Goal: Task Accomplishment & Management: Use online tool/utility

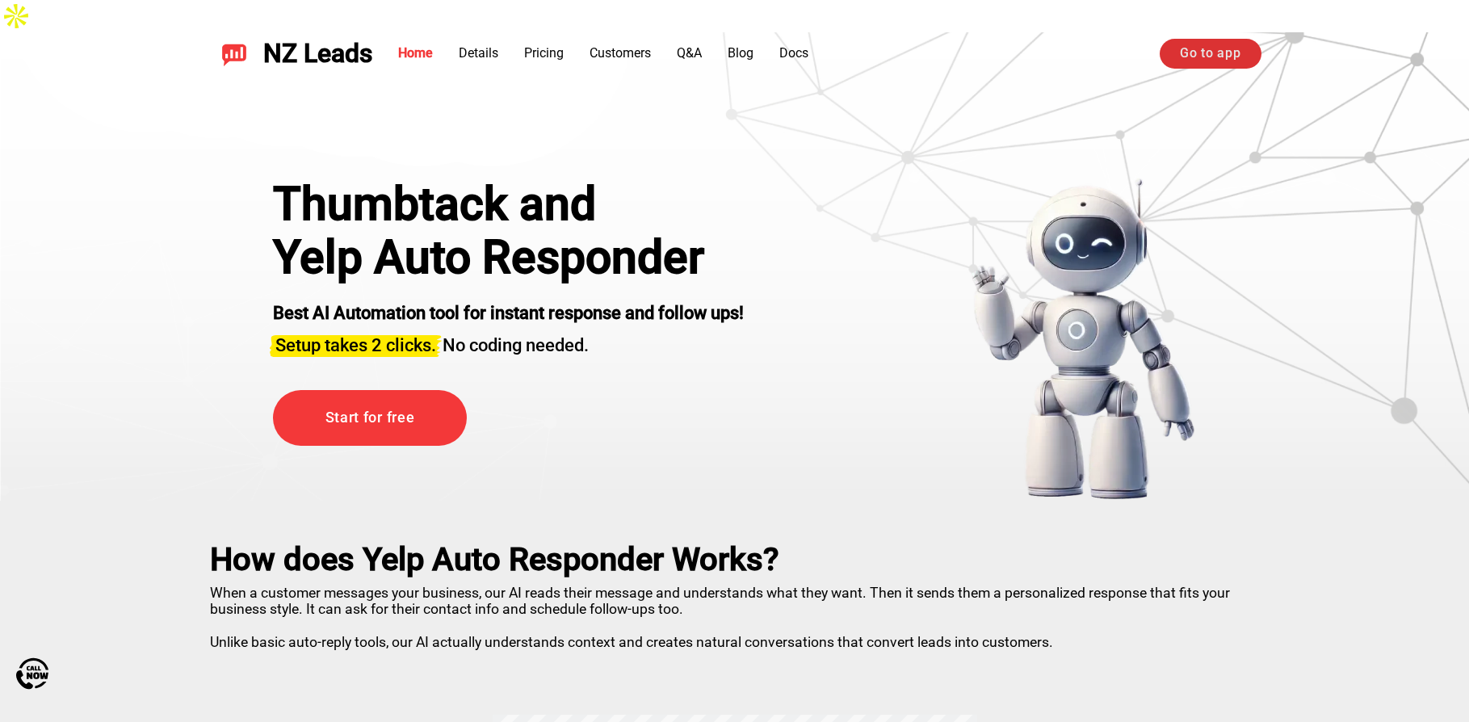
click at [1201, 57] on link "Go to app" at bounding box center [1209, 53] width 101 height 29
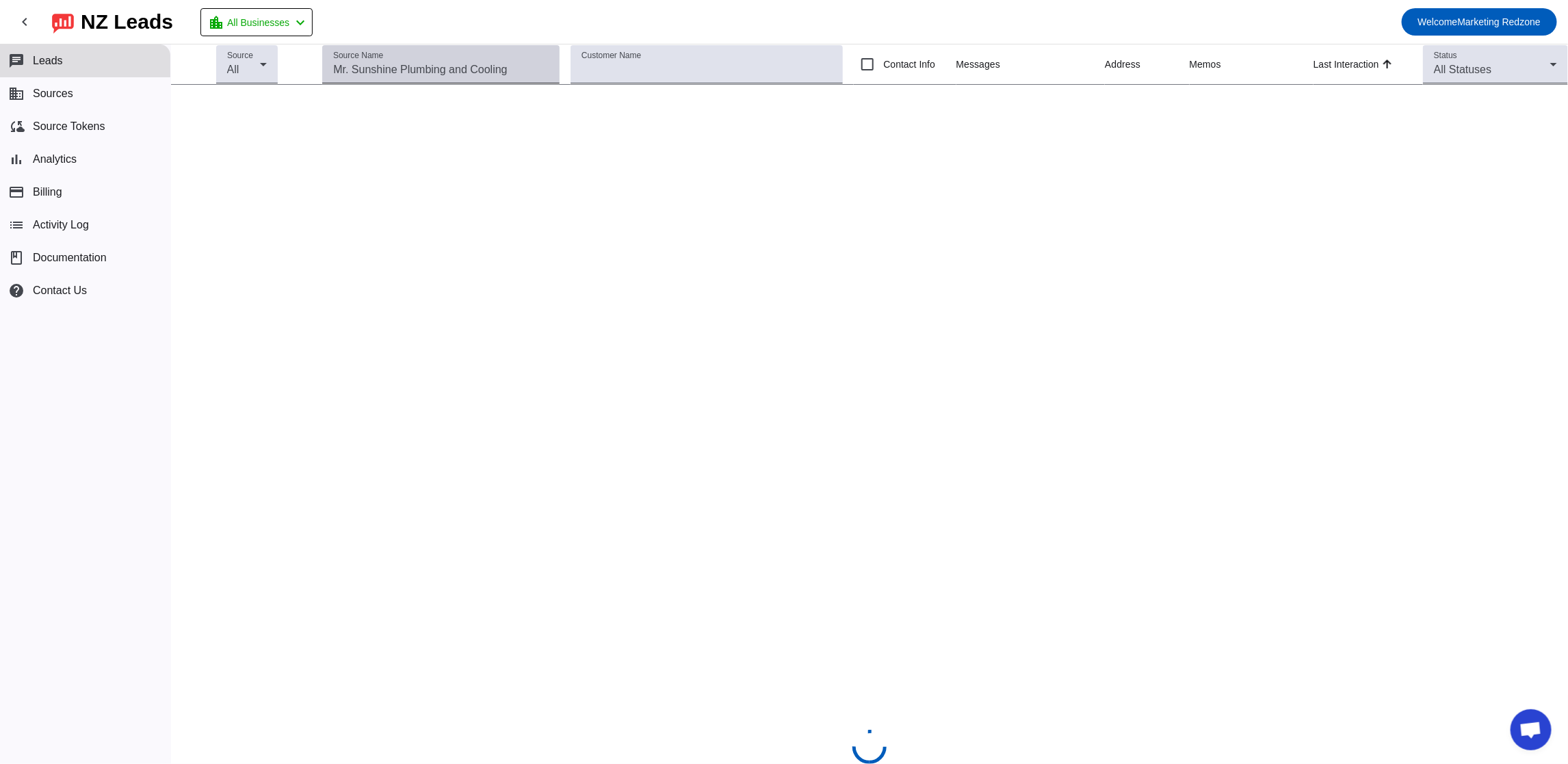
click at [440, 78] on input "Source Name" at bounding box center [440, 69] width 215 height 16
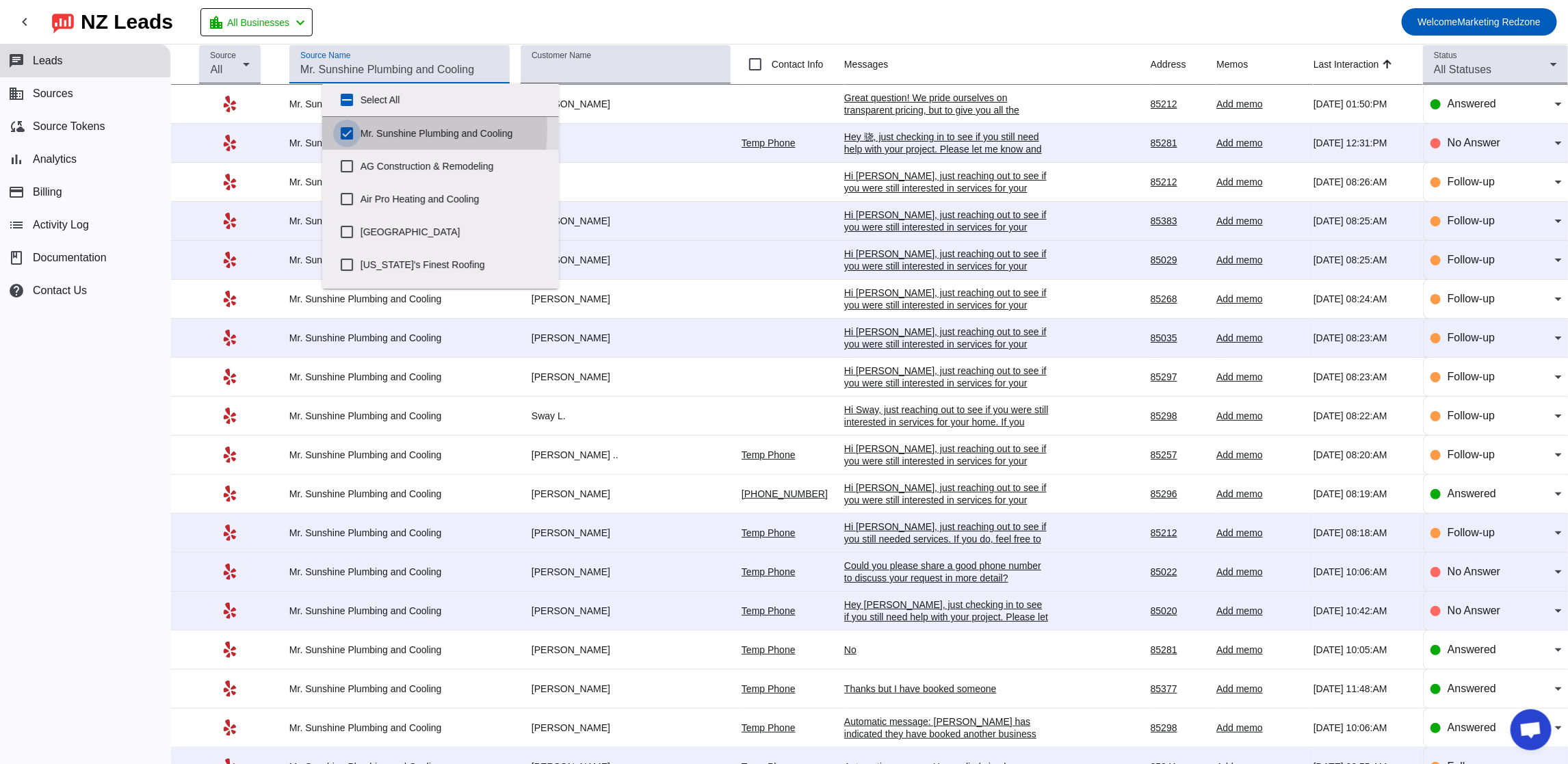
click at [343, 127] on input "Mr. Sunshine Plumbing and Cooling" at bounding box center [346, 133] width 27 height 27
checkbox input "false"
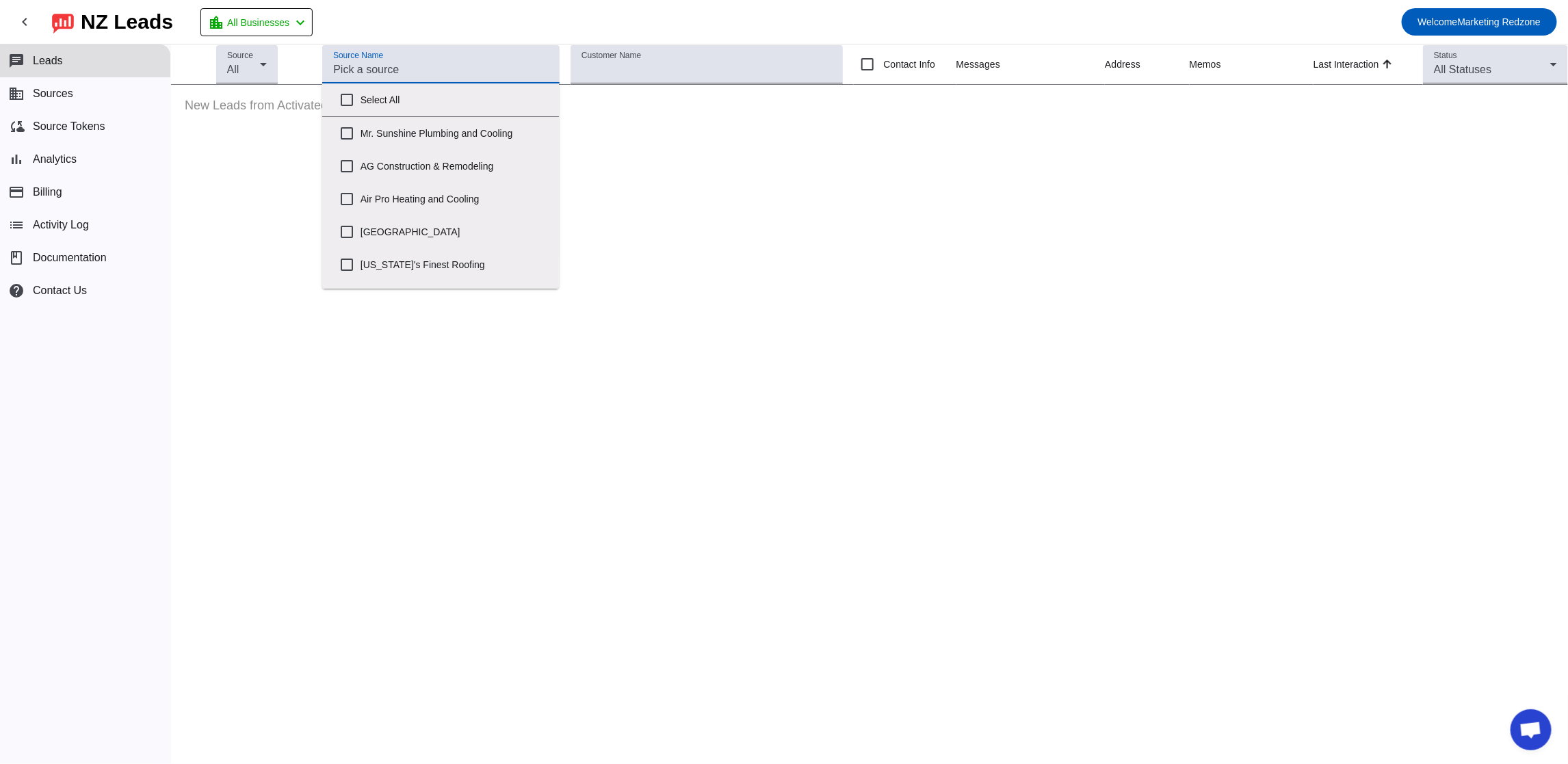
scroll to position [648, 0]
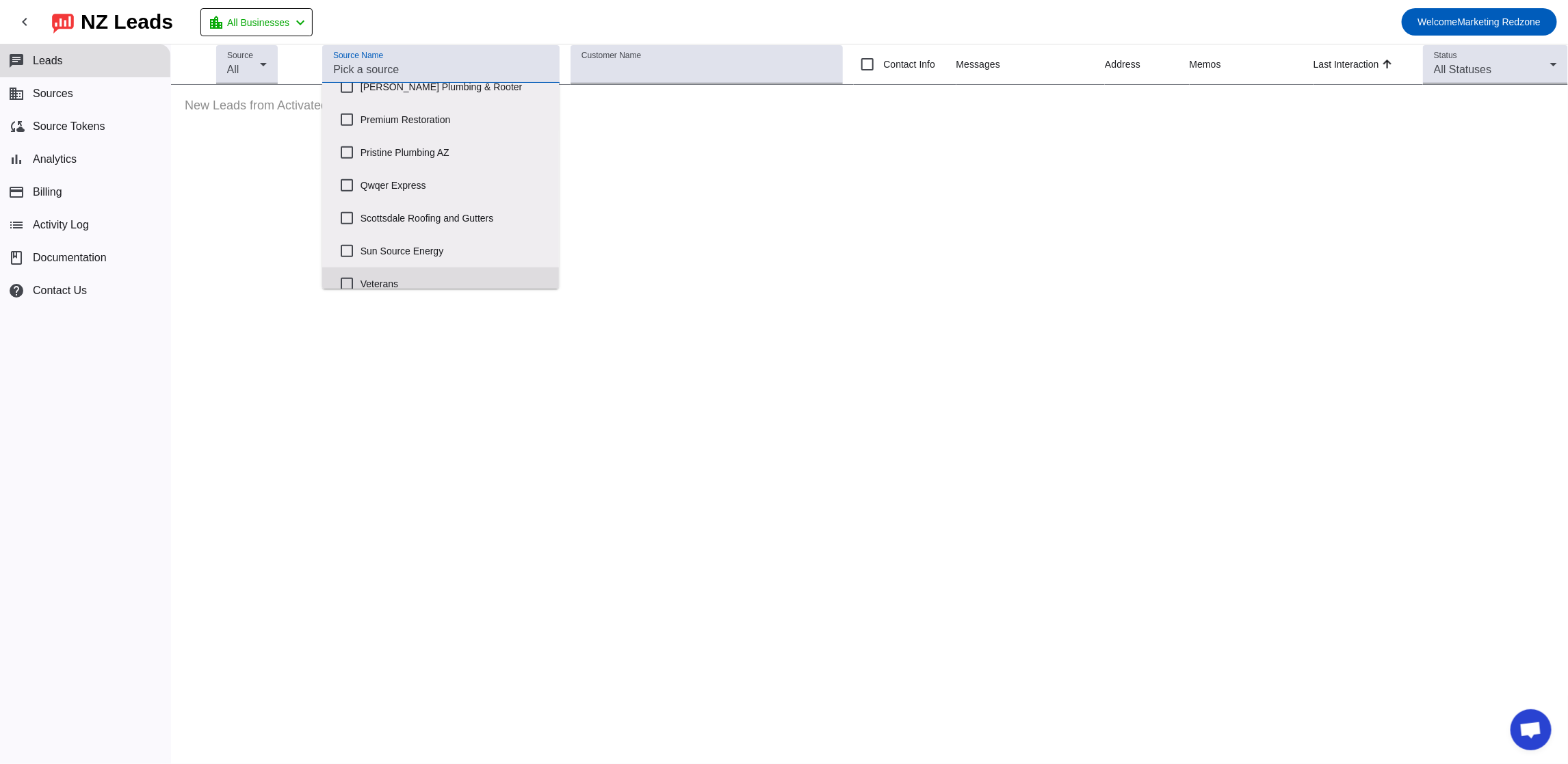
click at [396, 276] on label "Veterans" at bounding box center [454, 284] width 187 height 30
click at [361, 276] on input "Veterans" at bounding box center [346, 284] width 27 height 27
checkbox input "true"
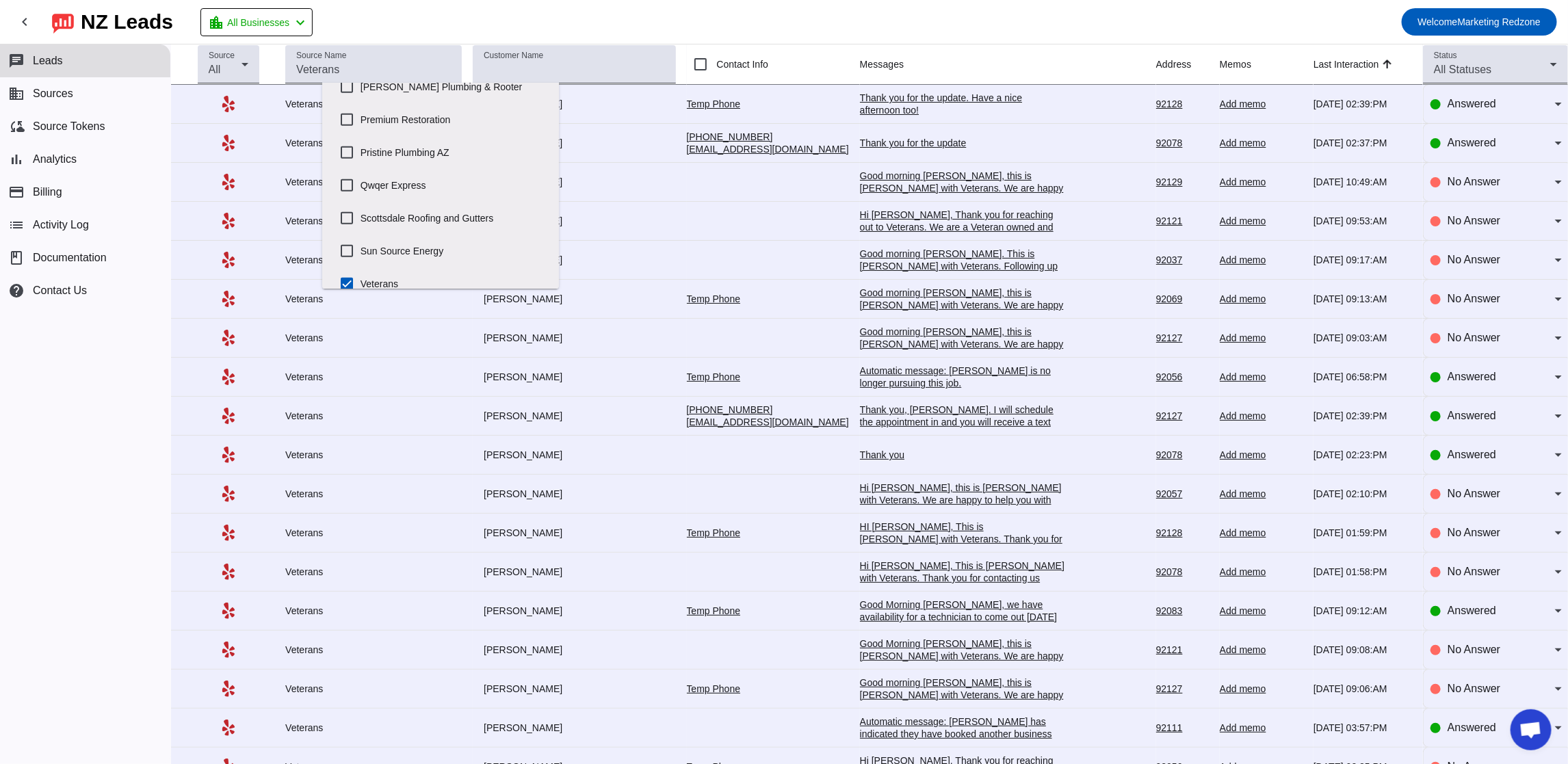
click at [860, 111] on div "Thank you for the update. Have a nice afternoon too!" at bounding box center [962, 103] width 205 height 25
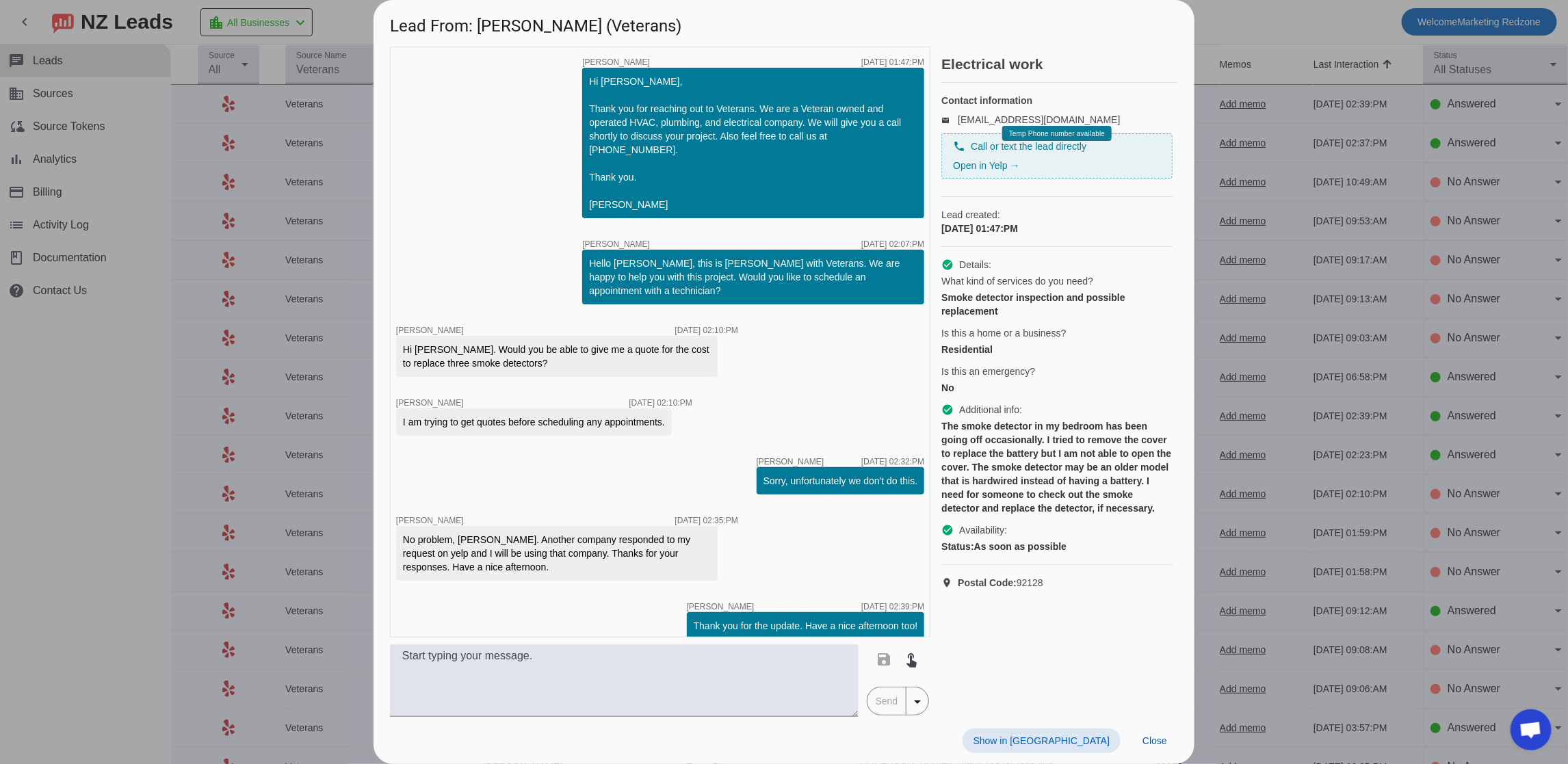
scroll to position [0, 0]
click at [1162, 728] on span at bounding box center [1154, 740] width 47 height 25
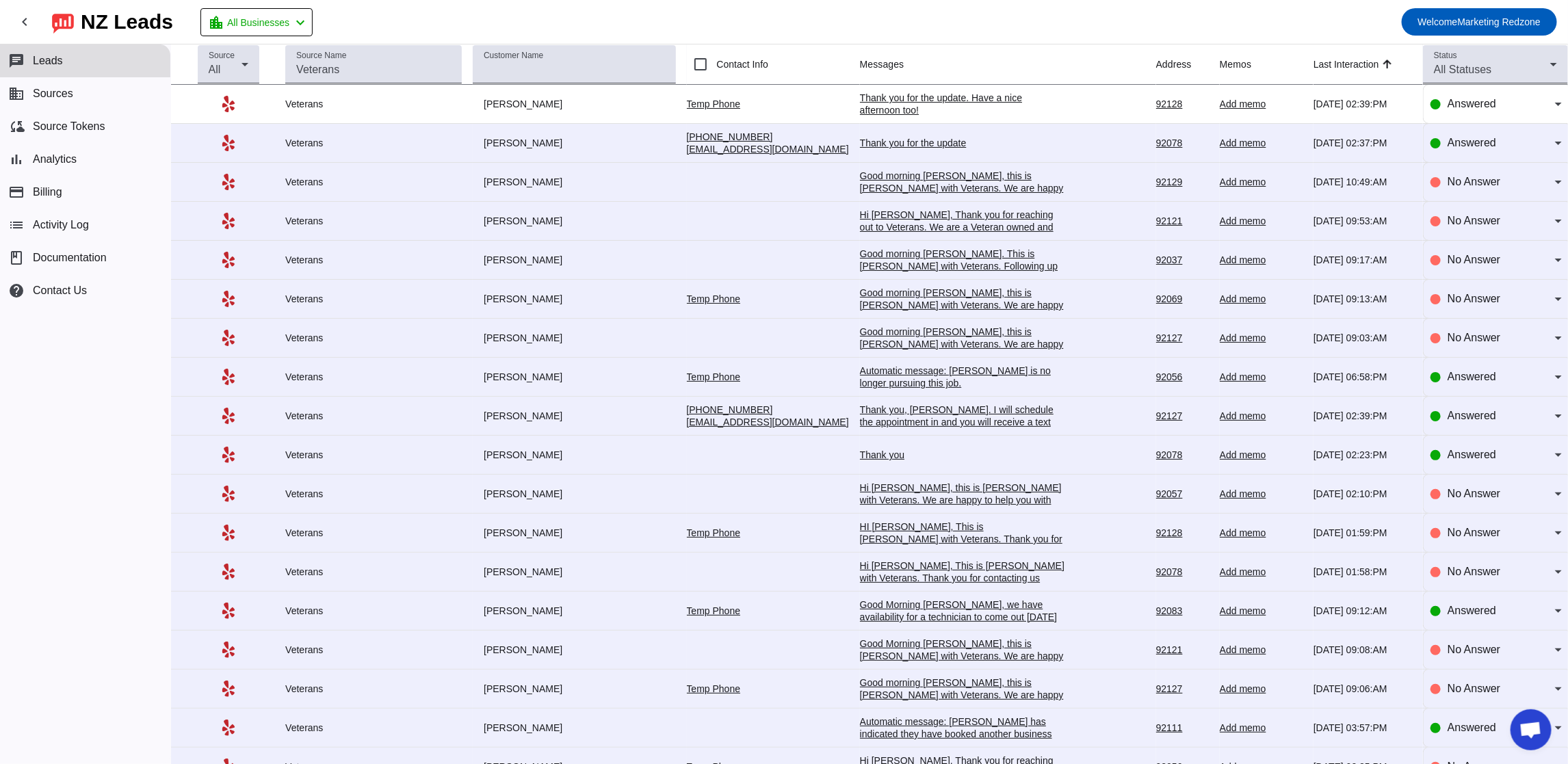
click at [886, 144] on div "Thank you for the update" at bounding box center [962, 142] width 205 height 13
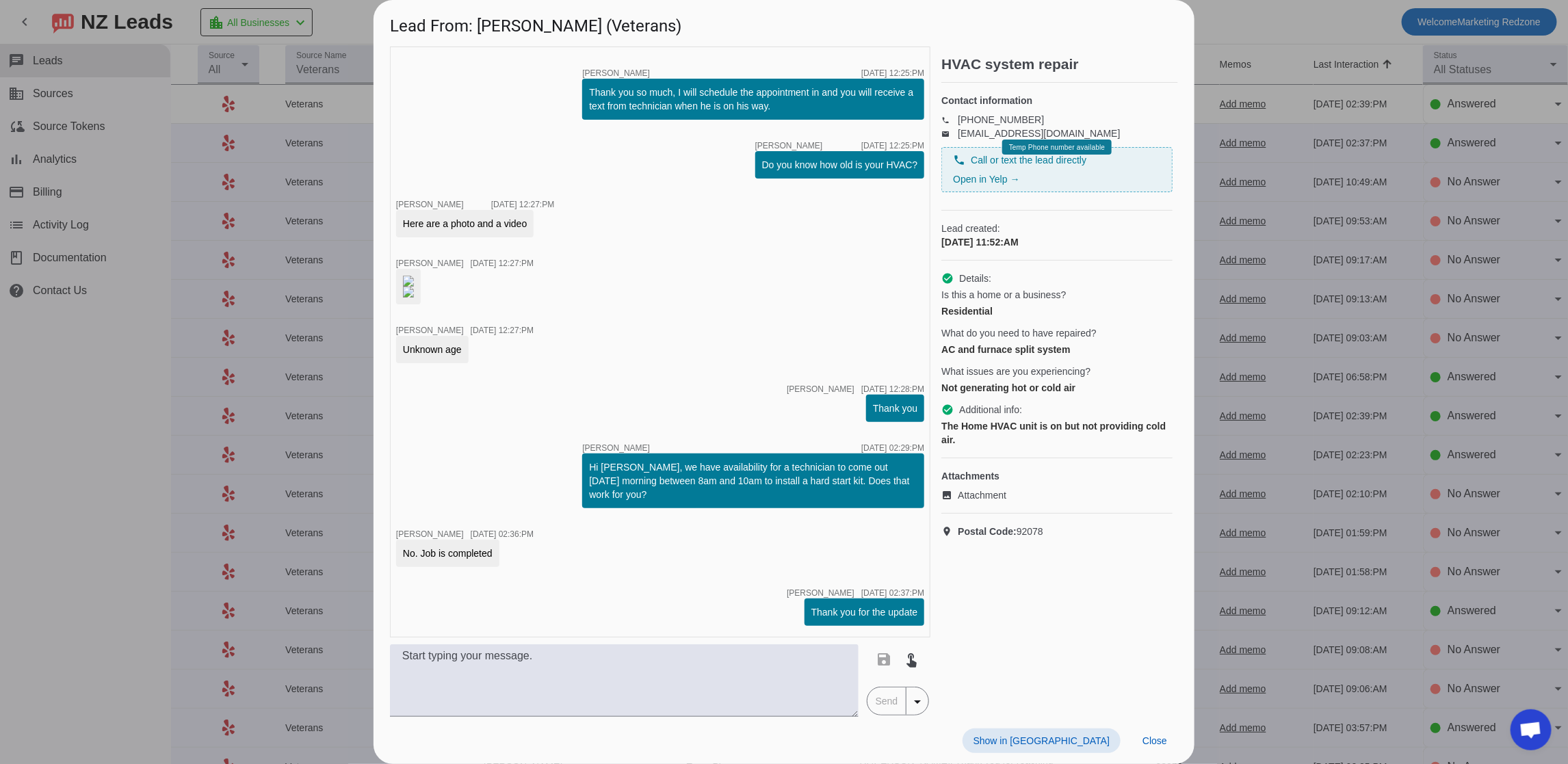
scroll to position [1144, 0]
click at [1147, 739] on span "Close" at bounding box center [1154, 740] width 25 height 11
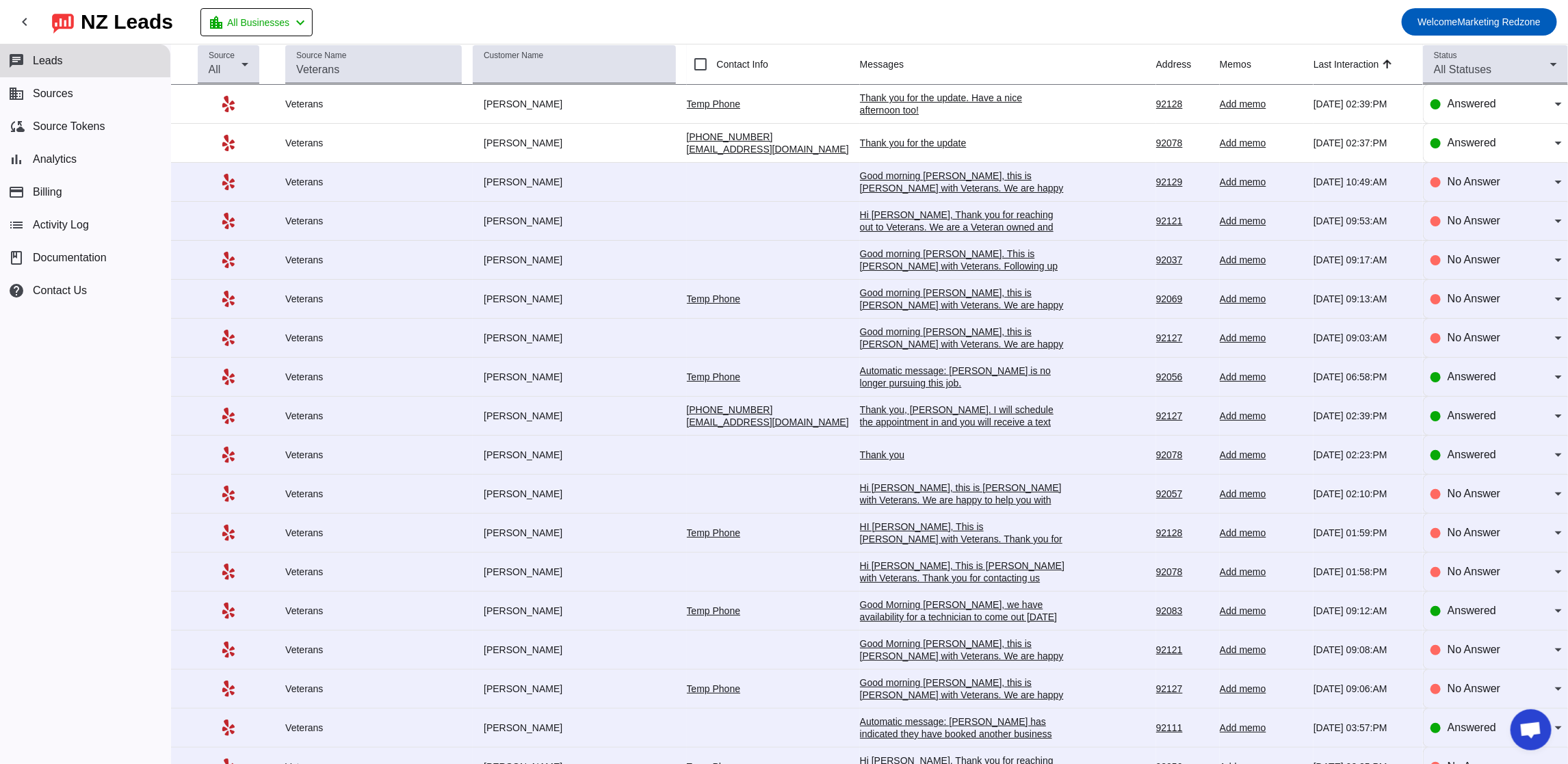
click at [949, 424] on div "Thank you, Mauro. I will schedule the appointment in and you will receive a tex…" at bounding box center [962, 422] width 205 height 37
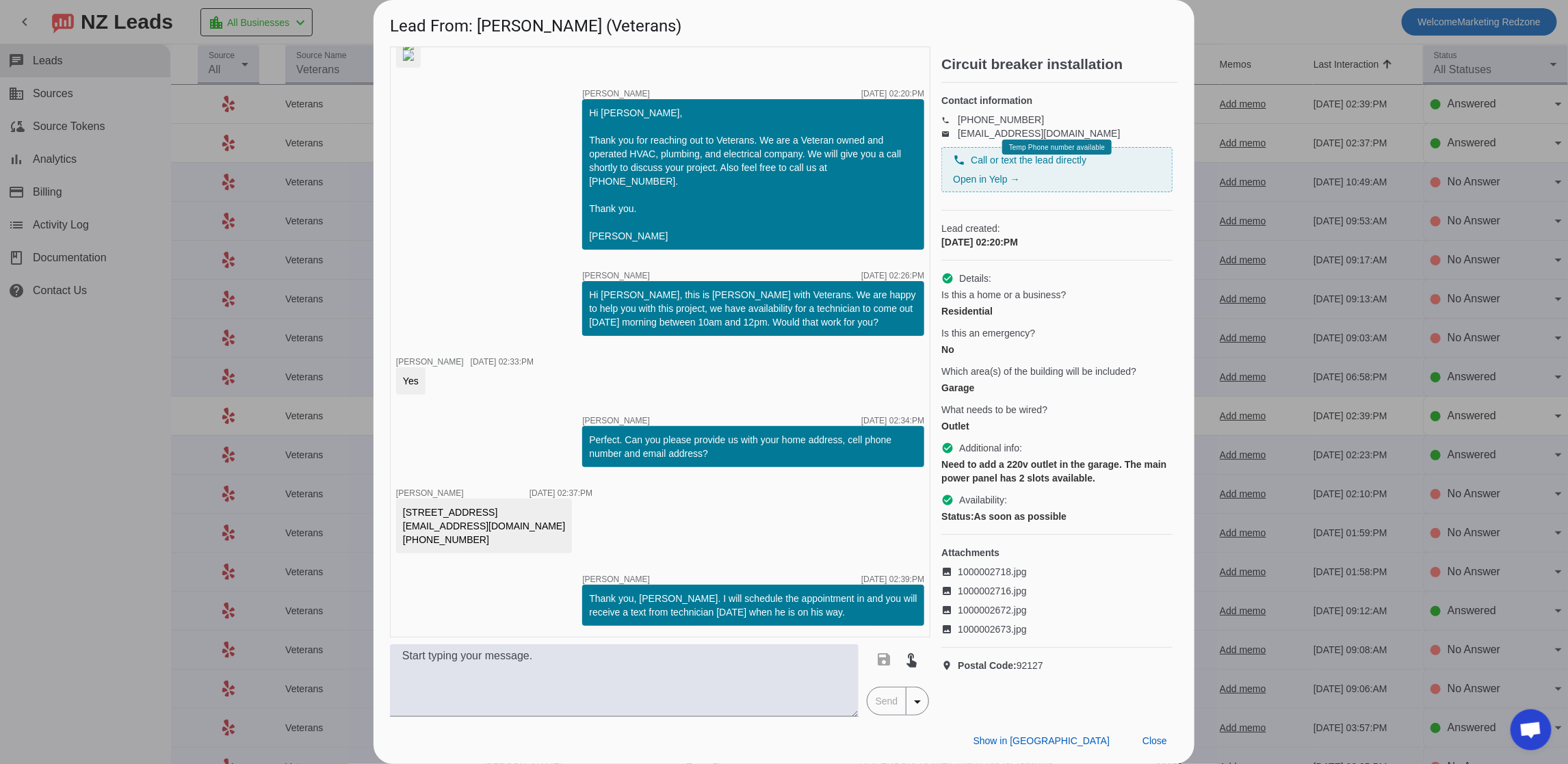
scroll to position [352, 0]
click at [1162, 739] on span "Close" at bounding box center [1154, 740] width 25 height 11
